Goal: Use online tool/utility: Utilize a website feature to perform a specific function

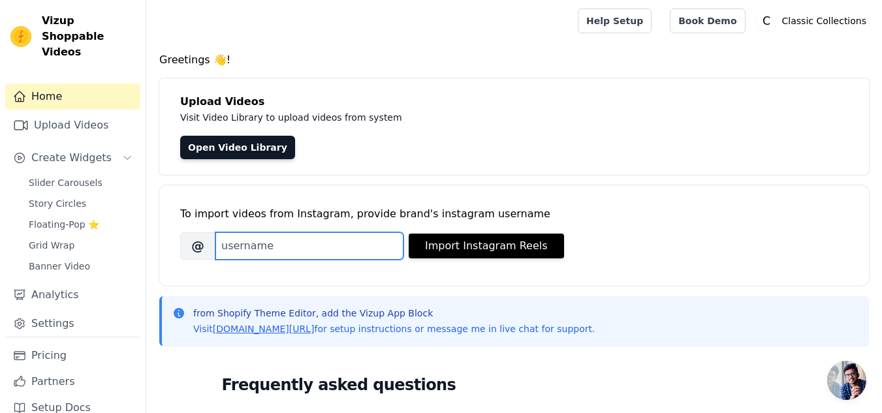
click at [360, 247] on input "Brand's Instagram Username" at bounding box center [309, 245] width 188 height 27
click at [329, 252] on input "Brand's Instagram Username" at bounding box center [309, 245] width 188 height 27
paste input "alkahflabs"
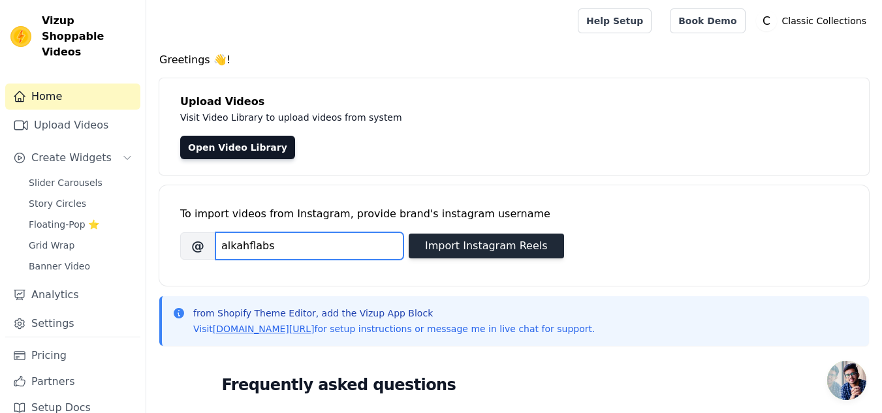
type input "alkahflabs"
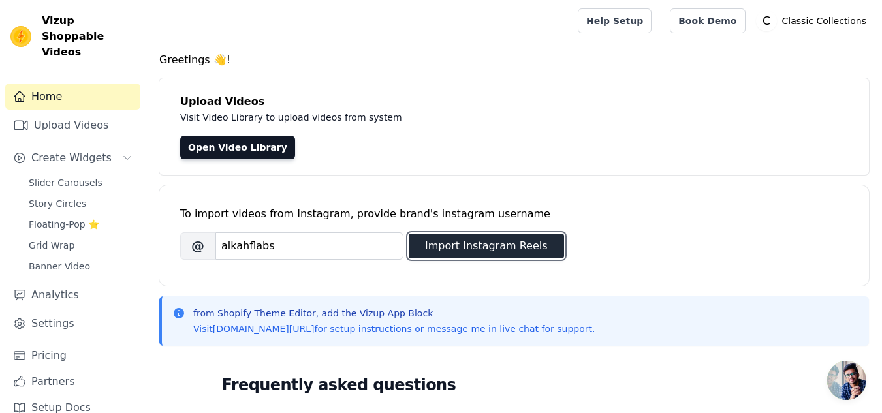
click at [440, 241] on button "Import Instagram Reels" at bounding box center [486, 246] width 155 height 25
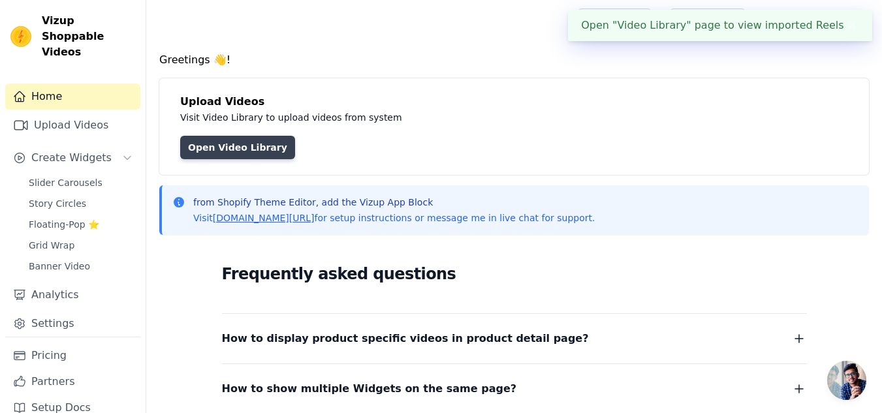
click at [224, 138] on link "Open Video Library" at bounding box center [237, 147] width 115 height 23
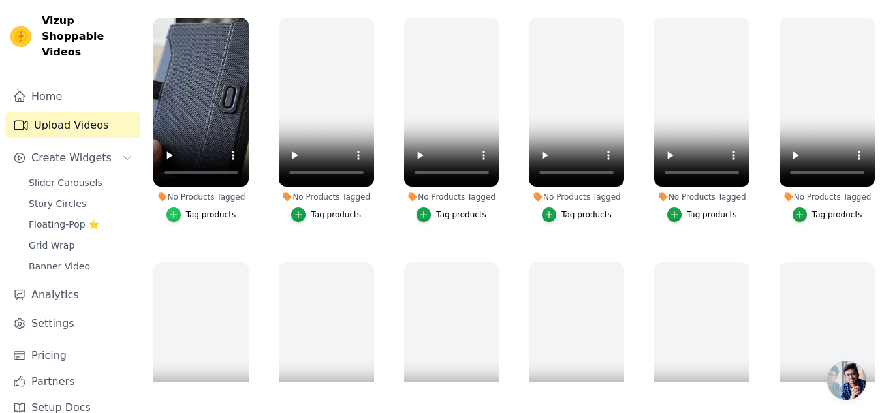
click at [177, 219] on div "button" at bounding box center [173, 215] width 14 height 14
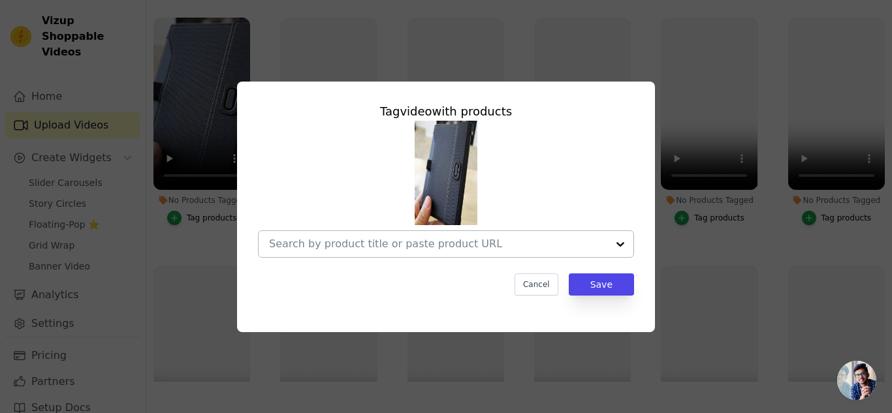
click at [495, 240] on input "No Products Tagged Tag video with products Cancel Save Tag products" at bounding box center [438, 244] width 338 height 12
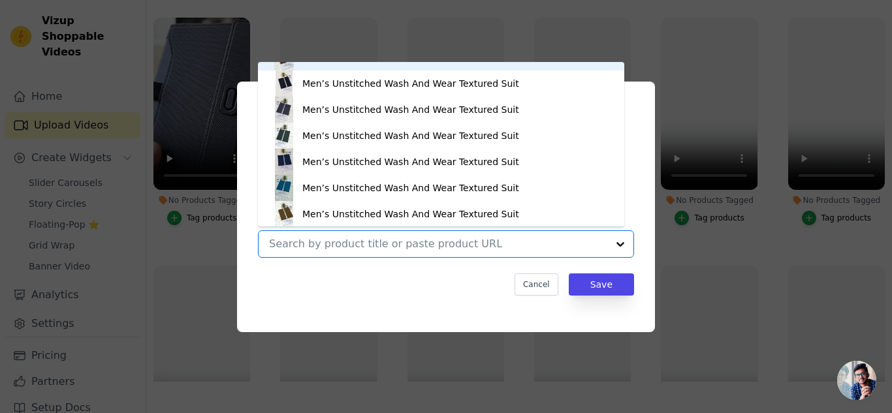
scroll to position [175, 0]
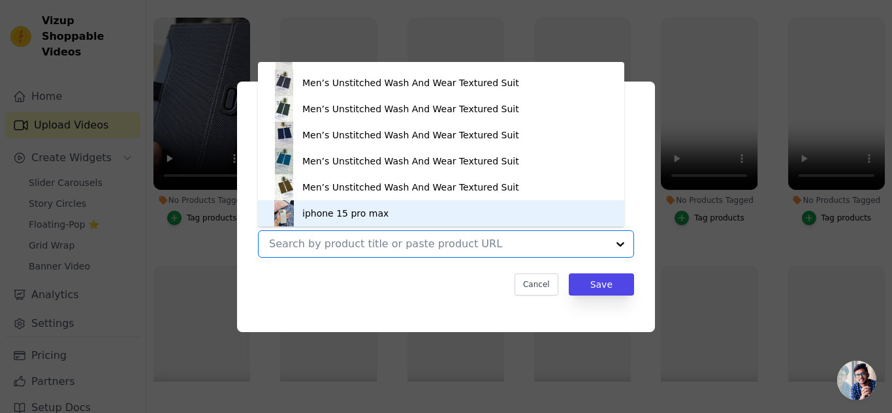
click at [418, 227] on div "Moonlight Mist – Eid Edition Men’s Unstitched Cotton Plain Suit Men’s Unstitche…" at bounding box center [446, 189] width 376 height 137
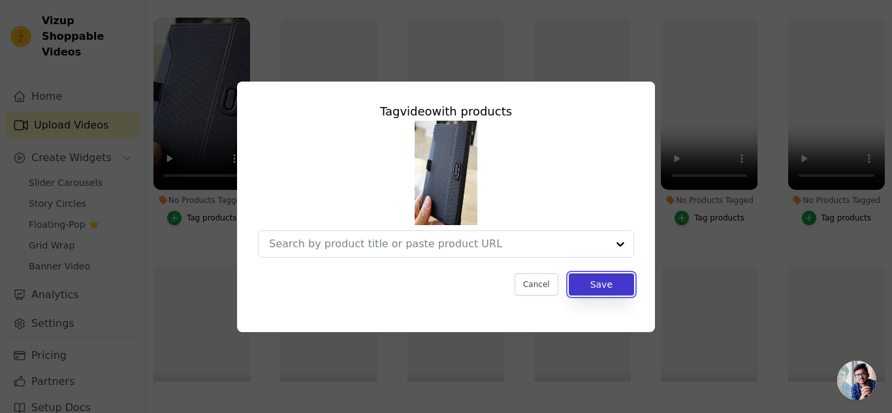
click at [594, 291] on button "Save" at bounding box center [601, 284] width 65 height 22
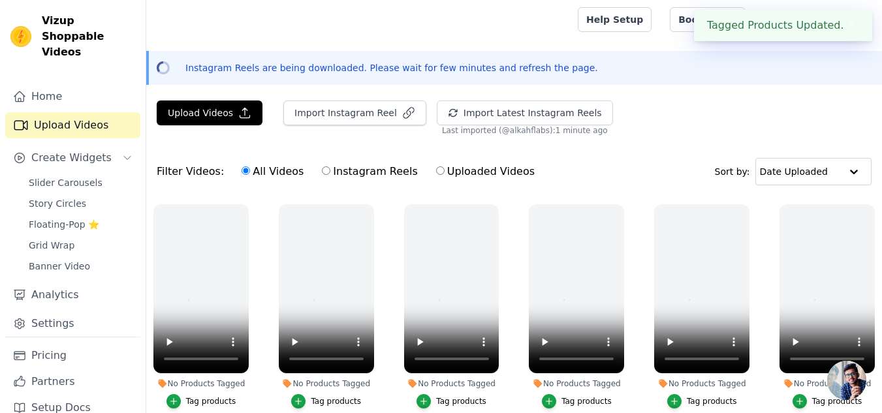
scroll to position [0, 0]
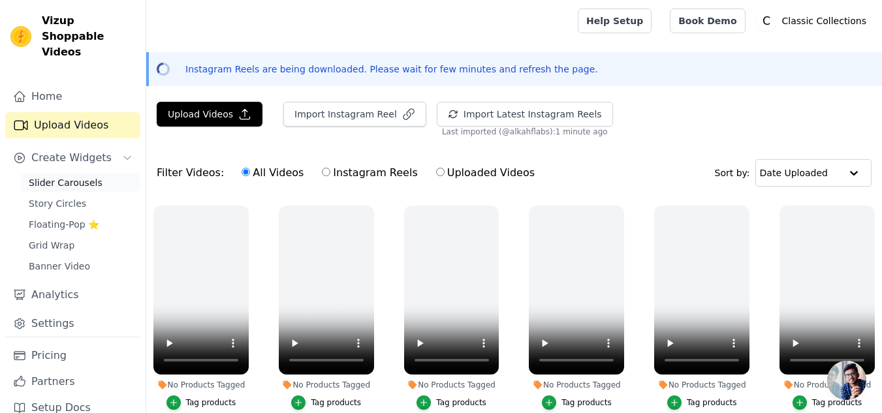
click at [80, 176] on span "Slider Carousels" at bounding box center [66, 182] width 74 height 13
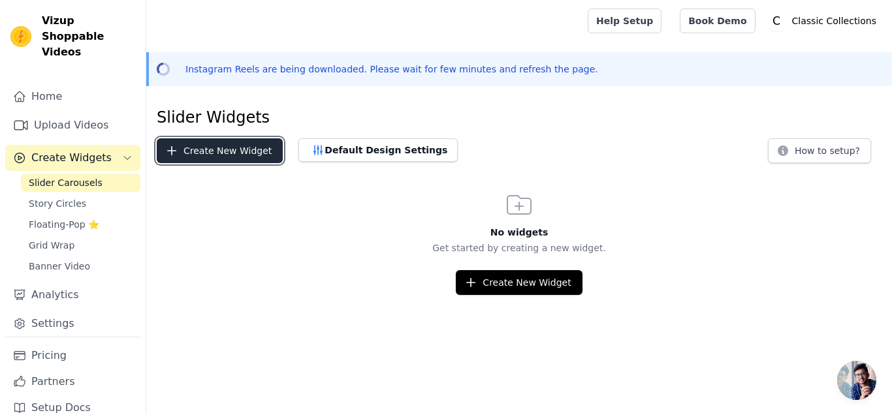
click at [237, 157] on button "Create New Widget" at bounding box center [220, 150] width 126 height 25
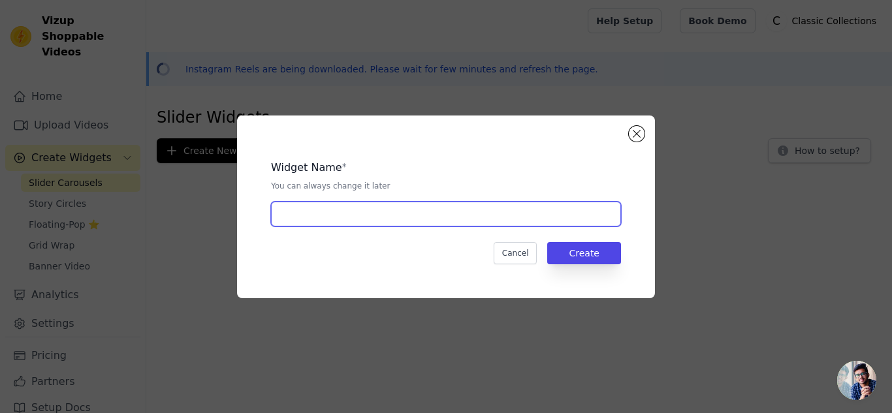
click at [401, 212] on input "text" at bounding box center [446, 214] width 350 height 25
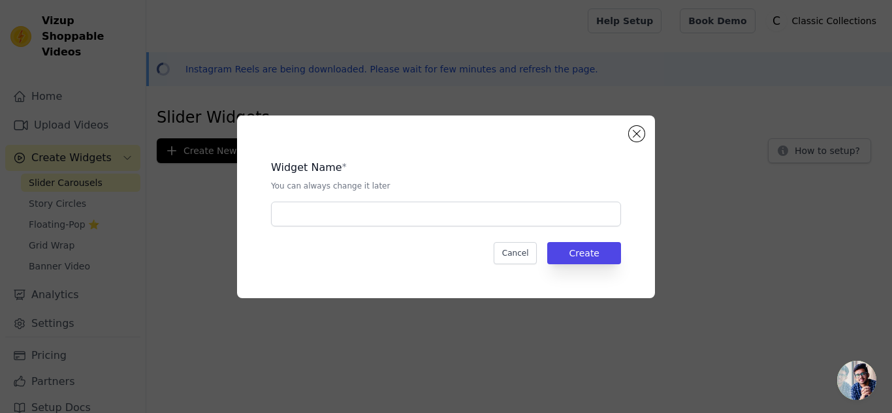
click at [94, 190] on div "Widget Name * You can always change it later Cancel Create" at bounding box center [446, 207] width 850 height 225
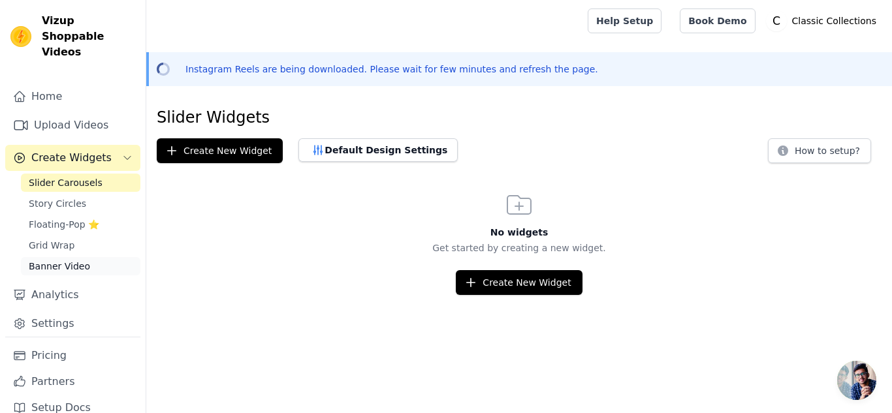
click at [86, 257] on link "Banner Video" at bounding box center [80, 266] width 119 height 18
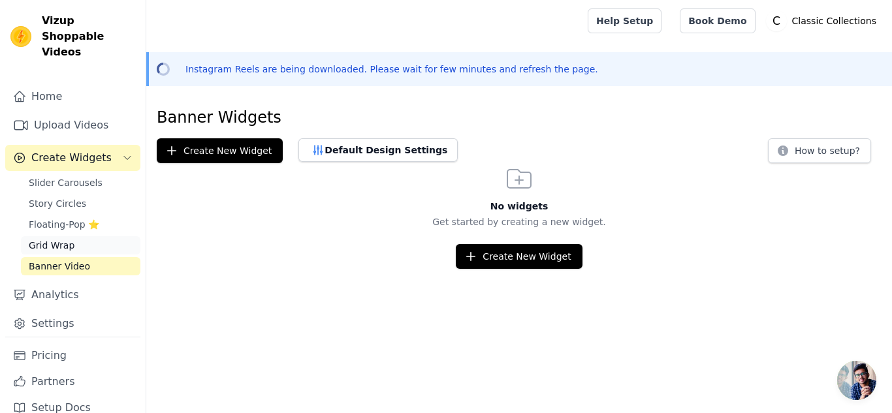
click at [65, 239] on span "Grid Wrap" at bounding box center [52, 245] width 46 height 13
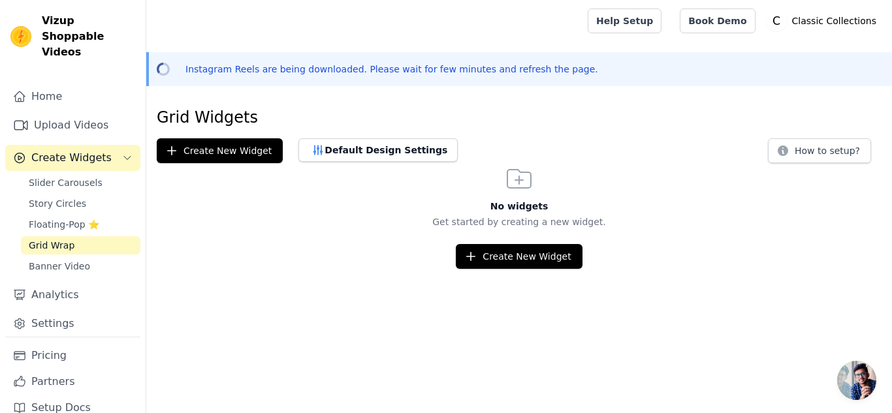
click at [72, 198] on div "Slider Carousels Story Circles Floating-Pop ⭐ Grid Wrap Banner Video" at bounding box center [80, 225] width 119 height 102
click at [90, 218] on span "Floating-Pop ⭐" at bounding box center [64, 224] width 70 height 13
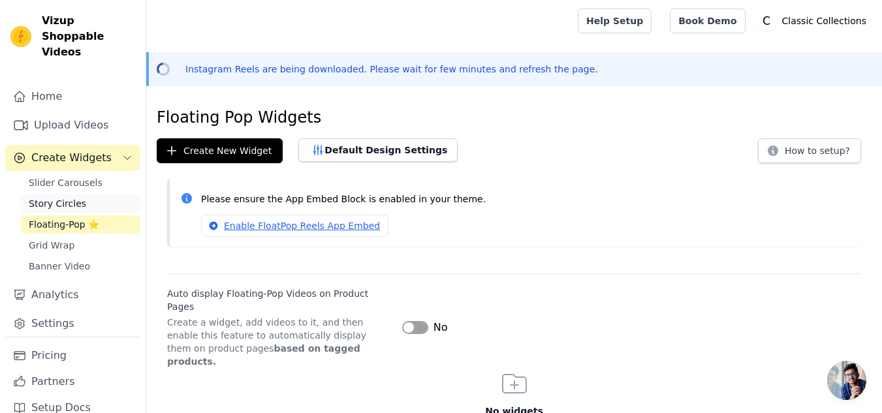
click at [91, 195] on link "Story Circles" at bounding box center [80, 204] width 119 height 18
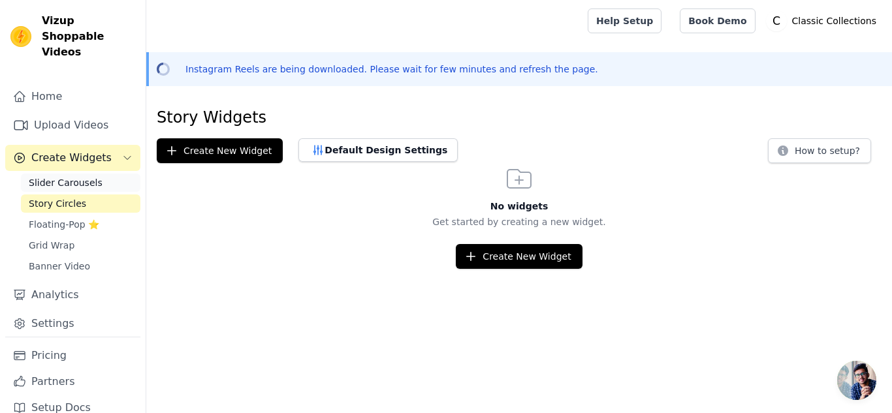
click at [89, 176] on span "Slider Carousels" at bounding box center [66, 182] width 74 height 13
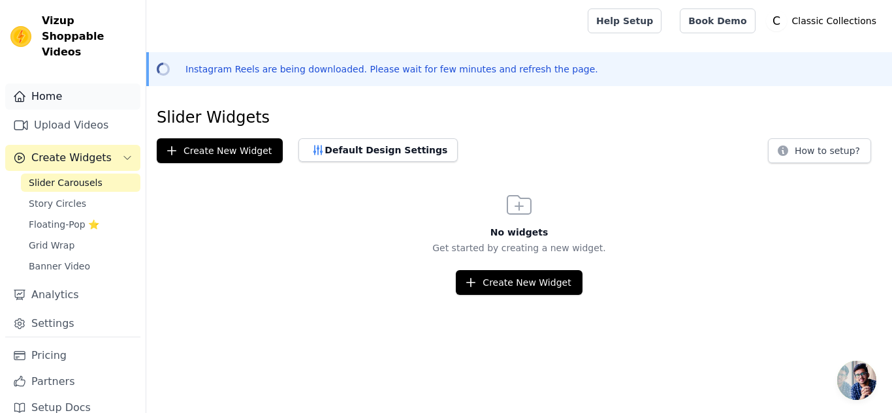
click at [88, 84] on link "Home" at bounding box center [72, 97] width 135 height 26
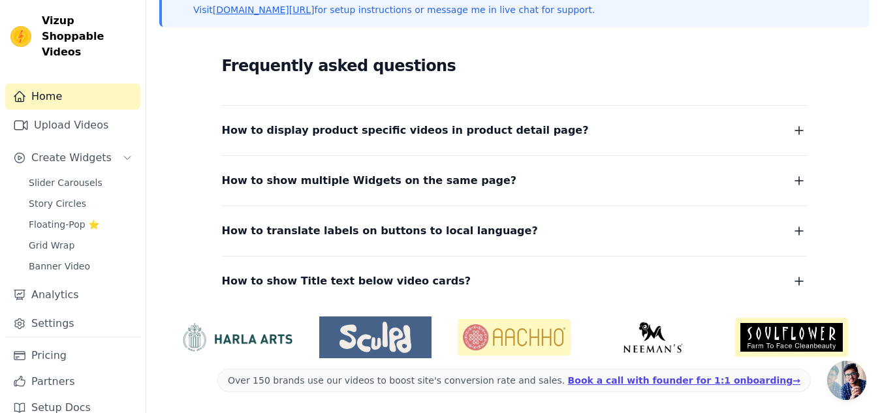
scroll to position [3, 0]
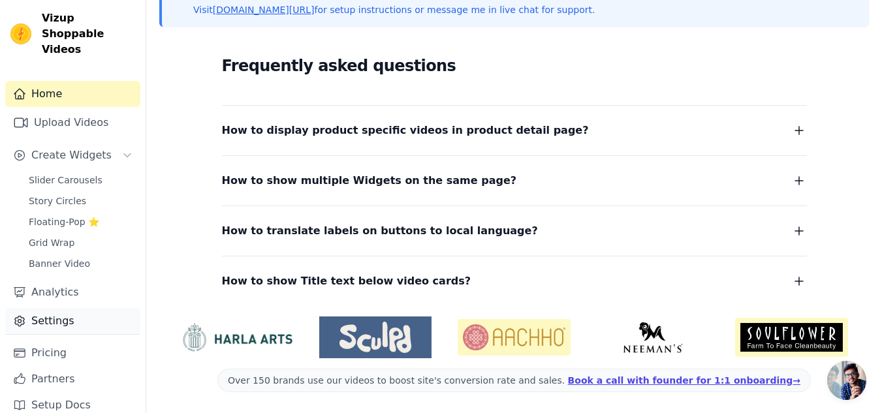
click at [78, 308] on link "Settings" at bounding box center [72, 321] width 135 height 26
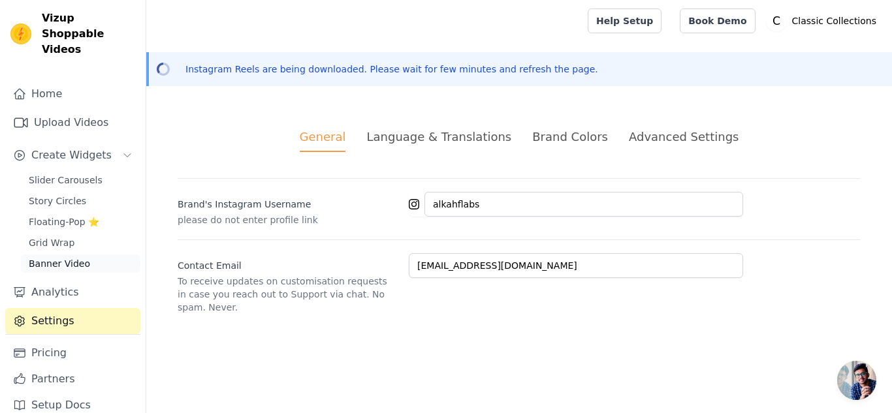
click at [50, 255] on link "Banner Video" at bounding box center [80, 264] width 119 height 18
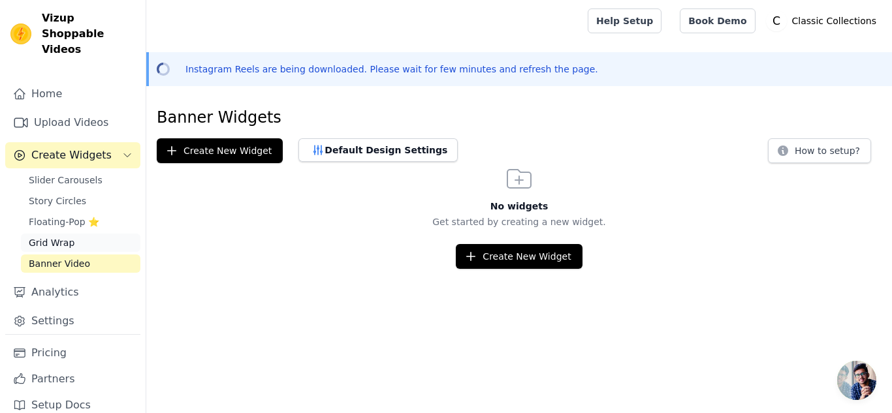
click at [76, 234] on link "Grid Wrap" at bounding box center [80, 243] width 119 height 18
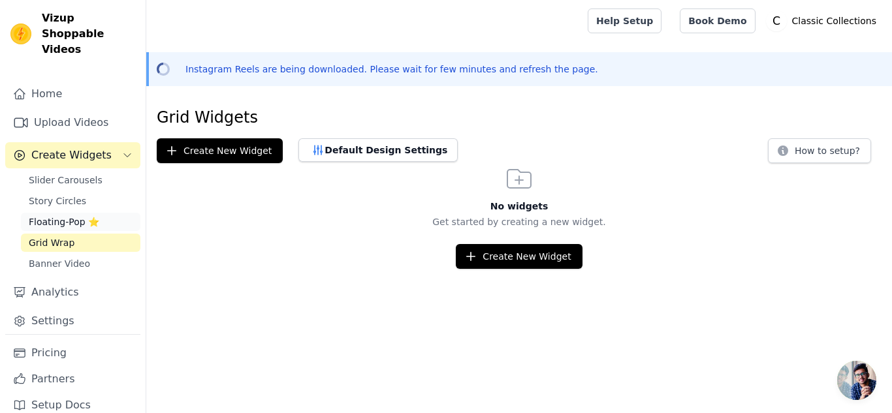
click at [80, 215] on span "Floating-Pop ⭐" at bounding box center [64, 221] width 70 height 13
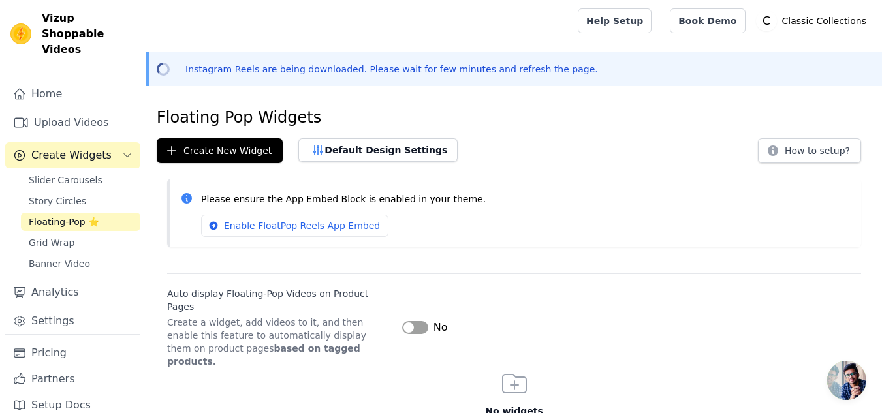
click at [78, 213] on link "Floating-Pop ⭐" at bounding box center [80, 222] width 119 height 18
click at [76, 195] on span "Story Circles" at bounding box center [57, 201] width 57 height 13
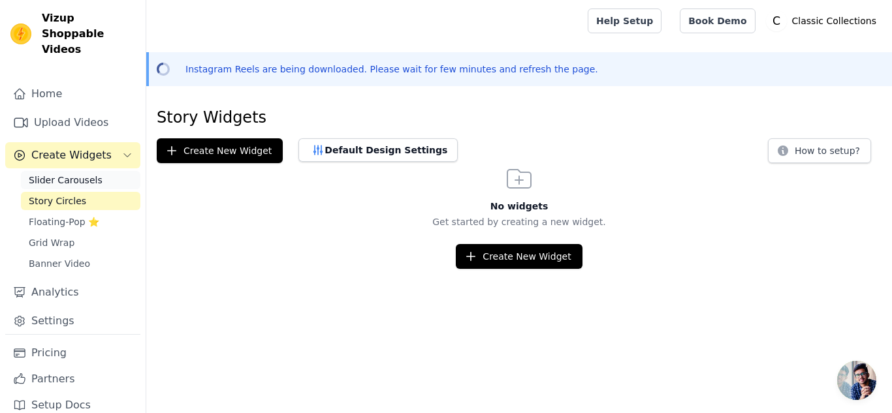
click at [85, 174] on span "Slider Carousels" at bounding box center [66, 180] width 74 height 13
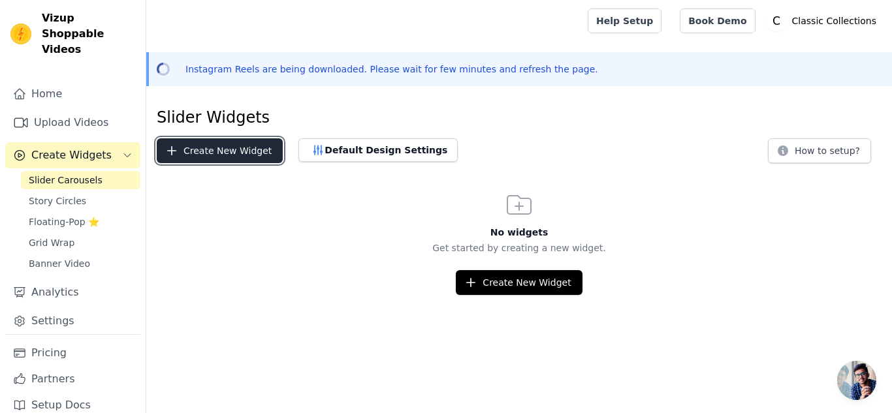
click at [198, 156] on button "Create New Widget" at bounding box center [220, 150] width 126 height 25
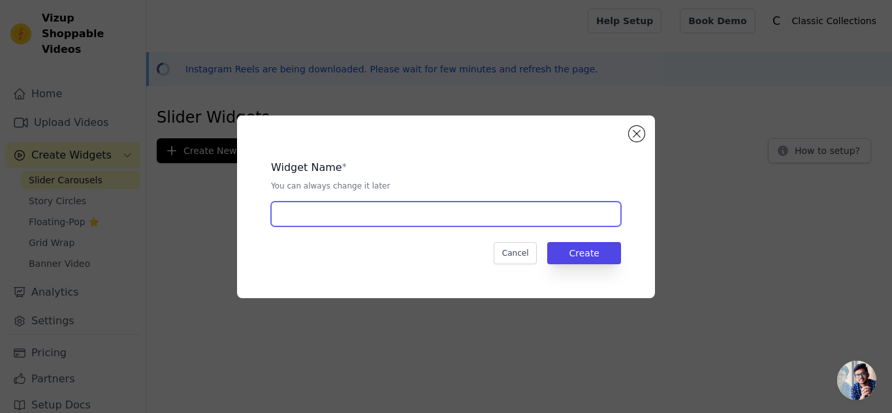
click at [415, 207] on input "text" at bounding box center [446, 214] width 350 height 25
type input "Products"
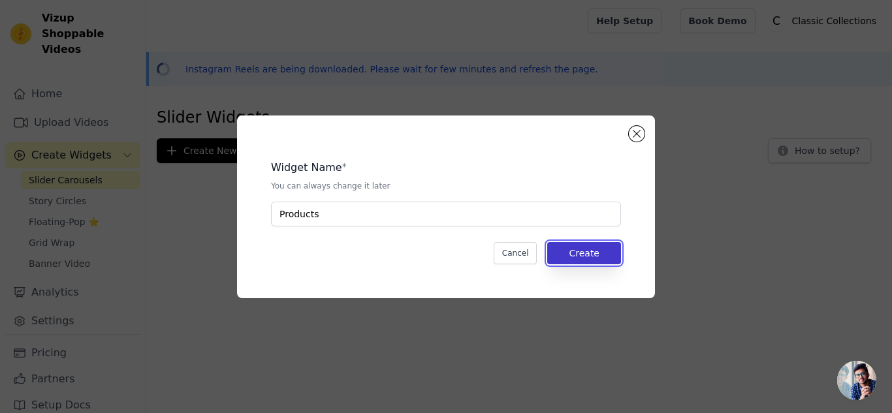
click at [579, 253] on button "Create" at bounding box center [584, 253] width 74 height 22
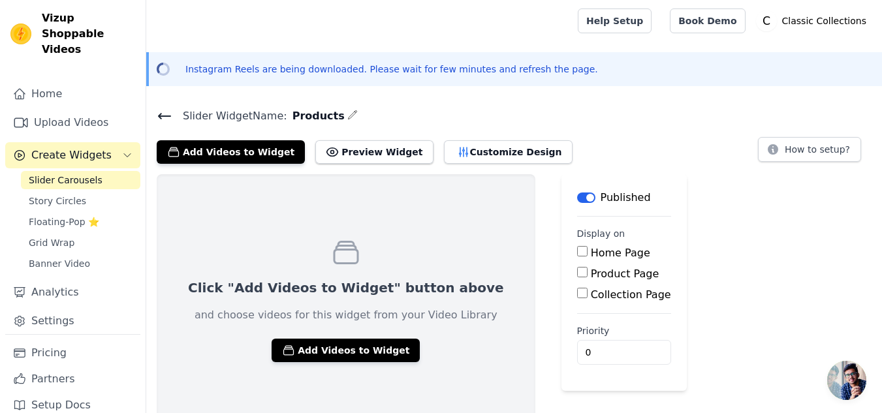
click at [577, 250] on input "Home Page" at bounding box center [582, 251] width 10 height 10
checkbox input "true"
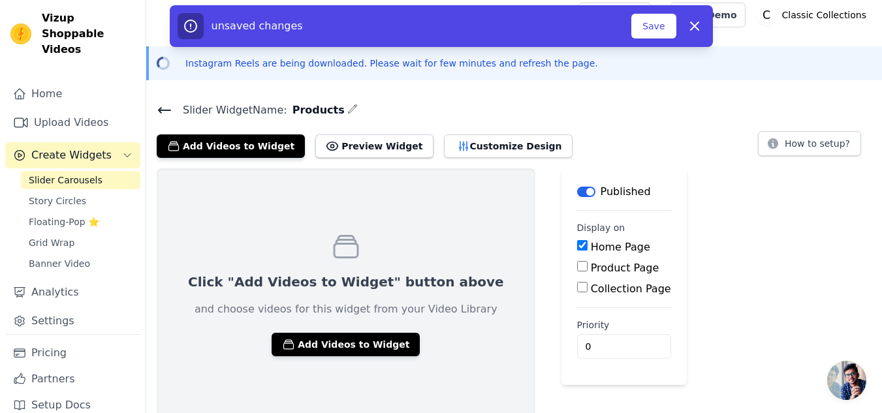
scroll to position [11, 0]
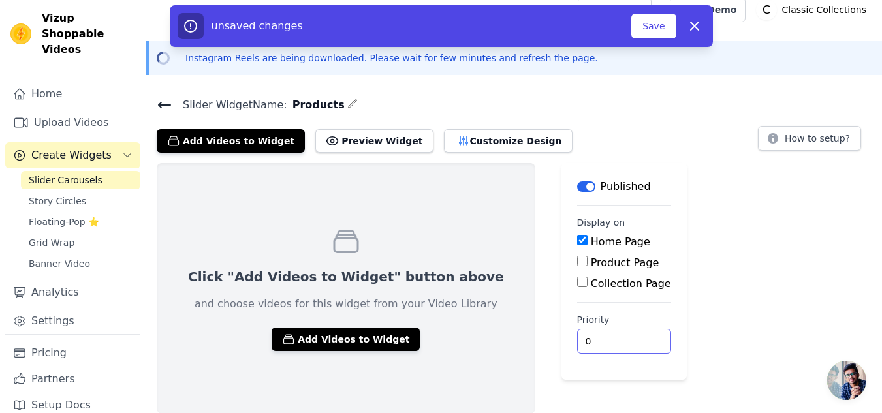
click at [577, 344] on input "0" at bounding box center [624, 341] width 94 height 25
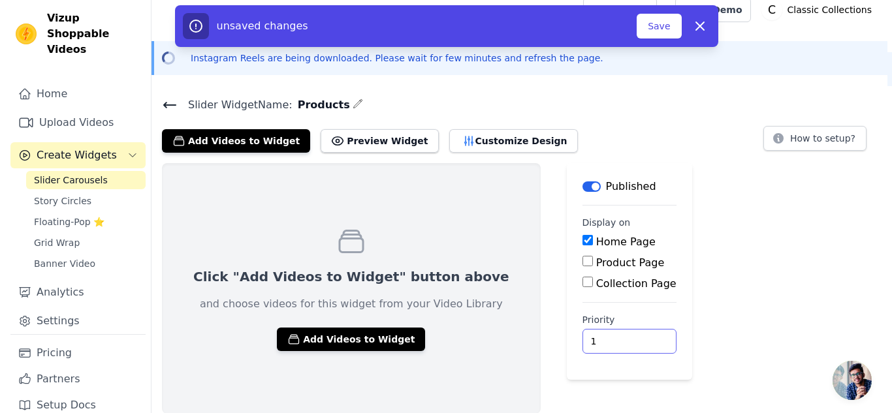
scroll to position [0, 0]
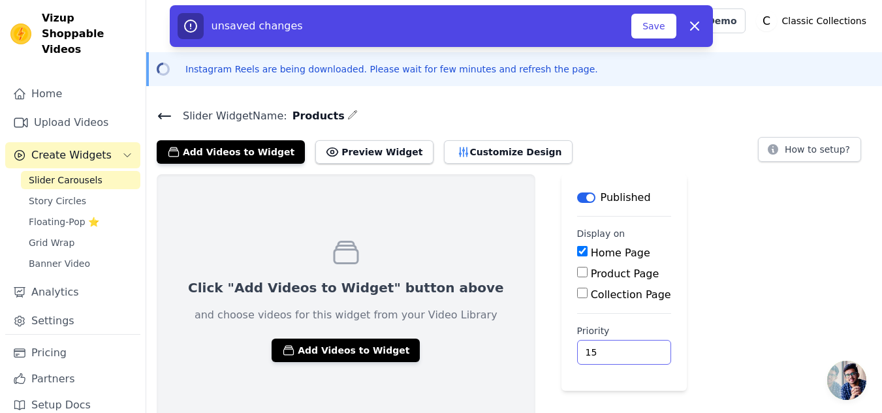
type input "1"
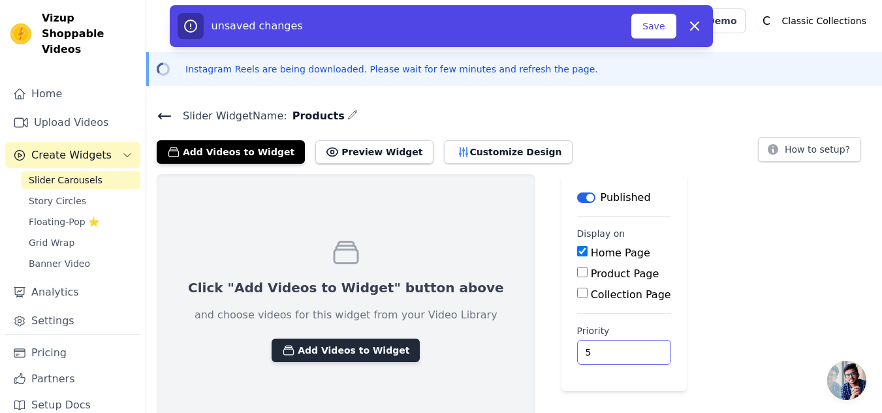
type input "5"
click at [330, 344] on button "Add Videos to Widget" at bounding box center [346, 350] width 148 height 23
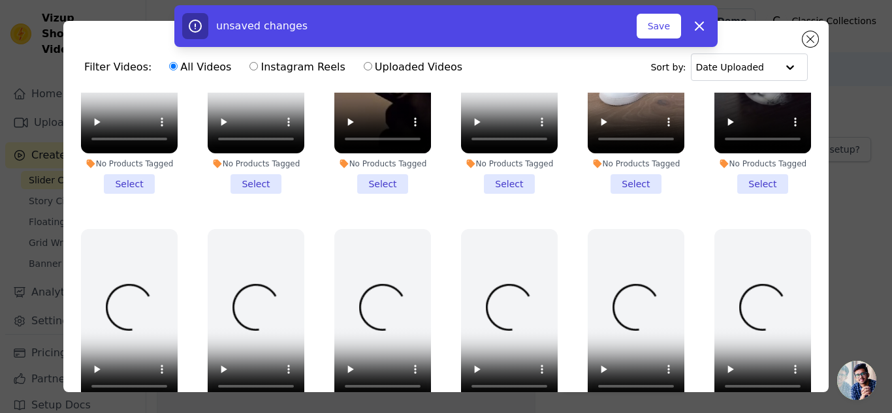
scroll to position [1240, 0]
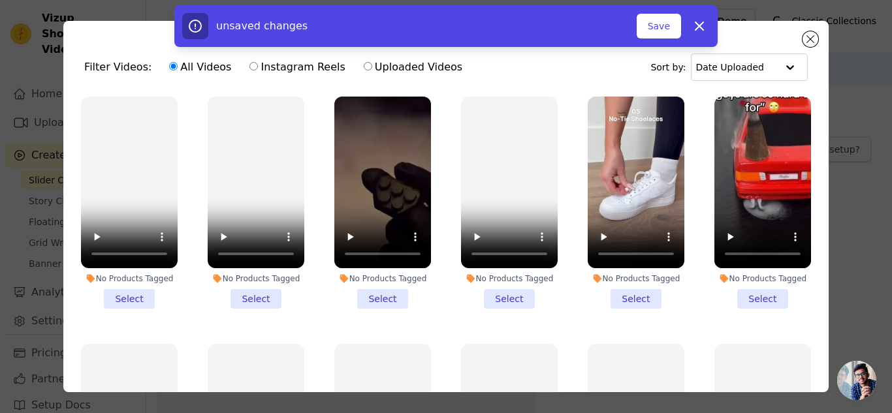
click at [631, 272] on li "No Products Tagged Select" at bounding box center [635, 203] width 97 height 212
click at [0, 0] on input "No Products Tagged Select" at bounding box center [0, 0] width 0 height 0
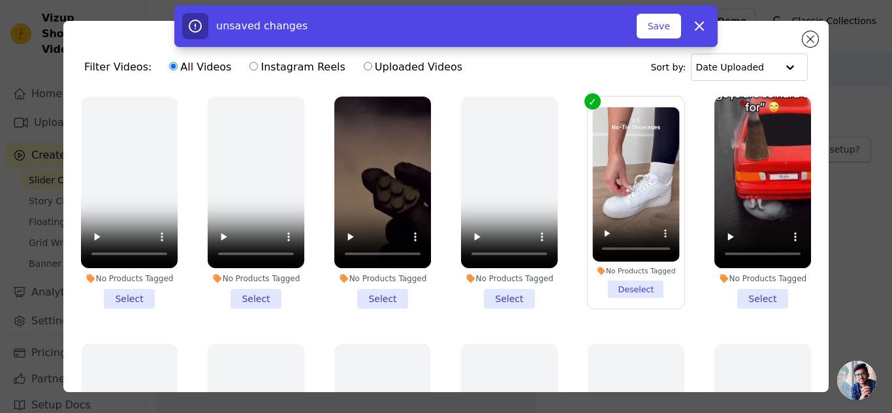
click at [753, 268] on li "No Products Tagged Select" at bounding box center [762, 203] width 97 height 212
click at [0, 0] on input "No Products Tagged Select" at bounding box center [0, 0] width 0 height 0
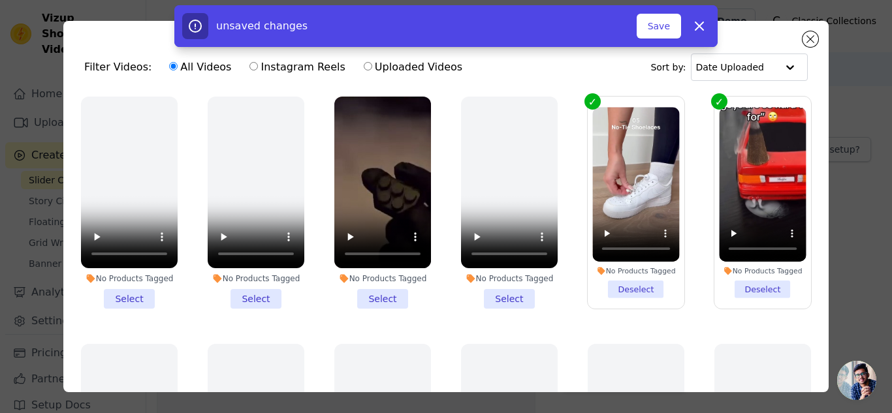
click at [388, 268] on li "No Products Tagged Select" at bounding box center [382, 203] width 97 height 212
click at [0, 0] on input "No Products Tagged Select" at bounding box center [0, 0] width 0 height 0
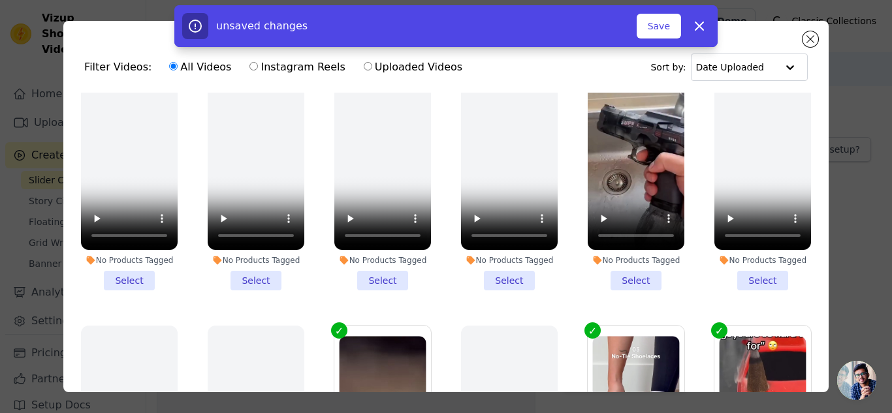
scroll to position [979, 0]
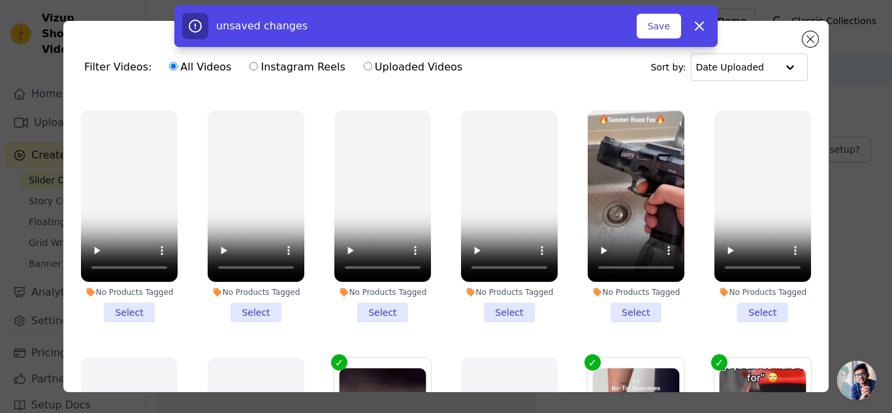
click at [606, 281] on li "No Products Tagged Select" at bounding box center [635, 216] width 97 height 212
click at [0, 0] on input "No Products Tagged Select" at bounding box center [0, 0] width 0 height 0
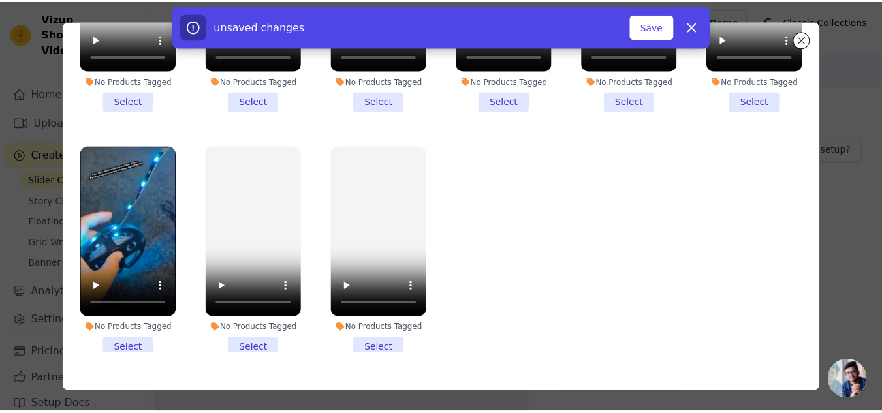
scroll to position [114, 0]
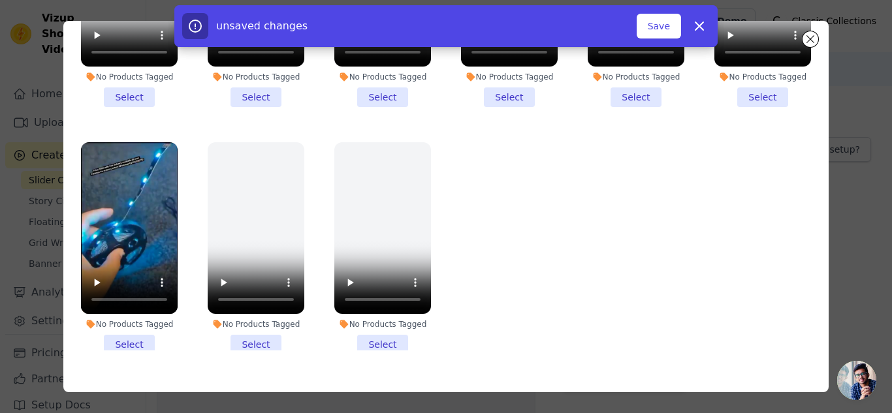
click at [123, 305] on li "No Products Tagged Select" at bounding box center [129, 248] width 97 height 212
click at [0, 0] on input "No Products Tagged Select" at bounding box center [0, 0] width 0 height 0
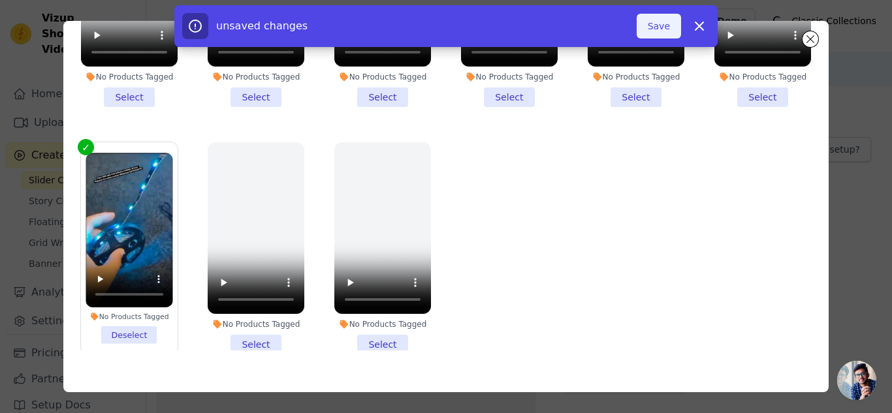
click at [660, 26] on button "Save" at bounding box center [658, 26] width 44 height 25
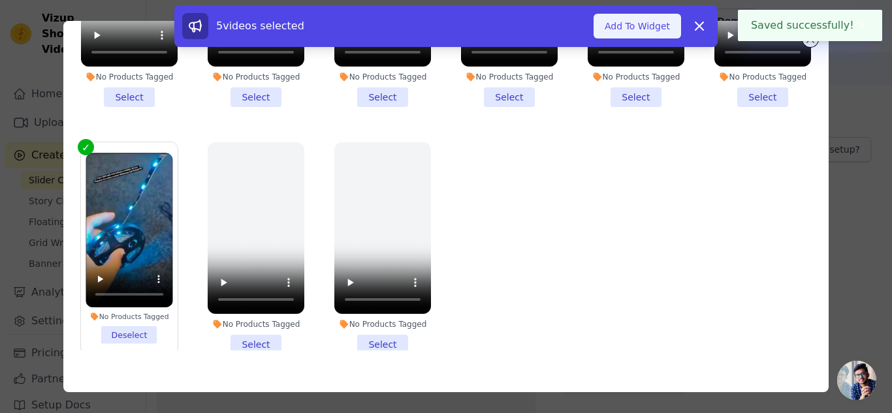
click at [625, 25] on button "Add To Widget" at bounding box center [636, 26] width 87 height 25
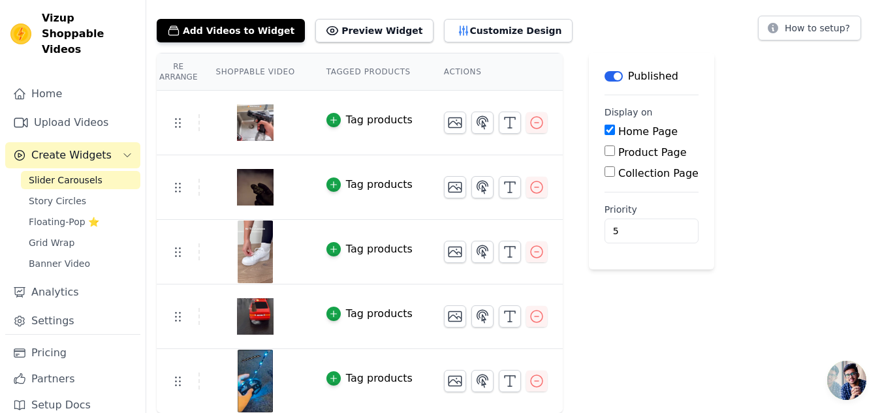
scroll to position [0, 0]
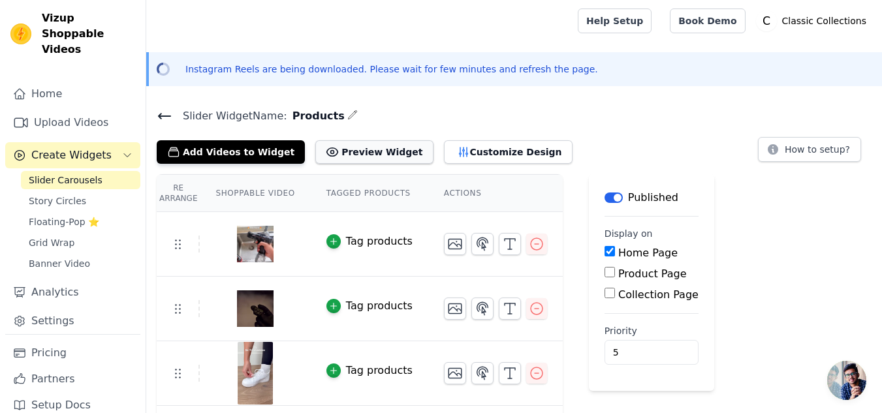
click at [378, 157] on button "Preview Widget" at bounding box center [373, 151] width 117 height 23
click at [454, 148] on button "Customize Design" at bounding box center [508, 151] width 129 height 23
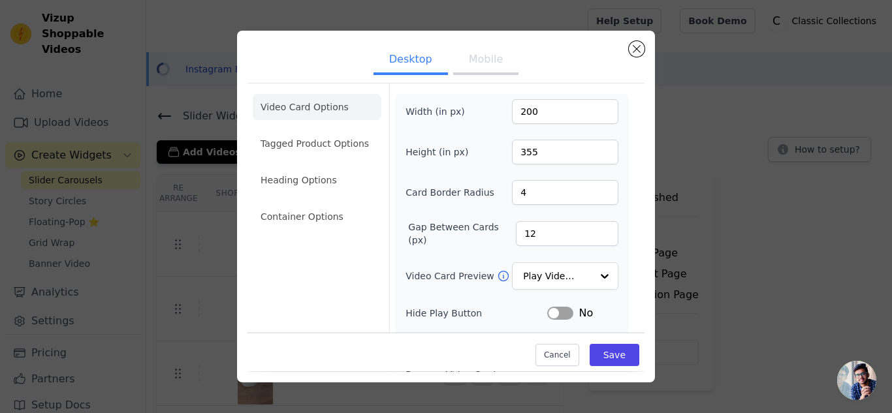
click at [492, 65] on button "Mobile" at bounding box center [485, 60] width 65 height 29
click at [441, 78] on ul "Desktop Mobile" at bounding box center [445, 60] width 397 height 39
click at [638, 54] on button "Close modal" at bounding box center [637, 49] width 16 height 16
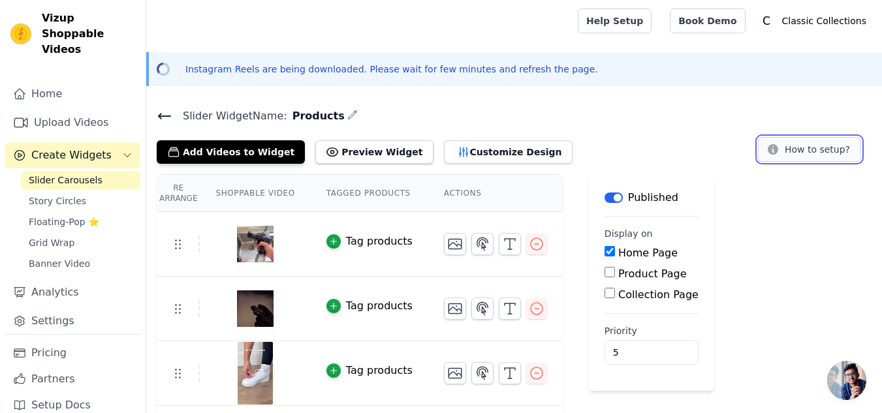
click at [802, 148] on button "How to setup?" at bounding box center [809, 149] width 103 height 25
